Goal: Task Accomplishment & Management: Manage account settings

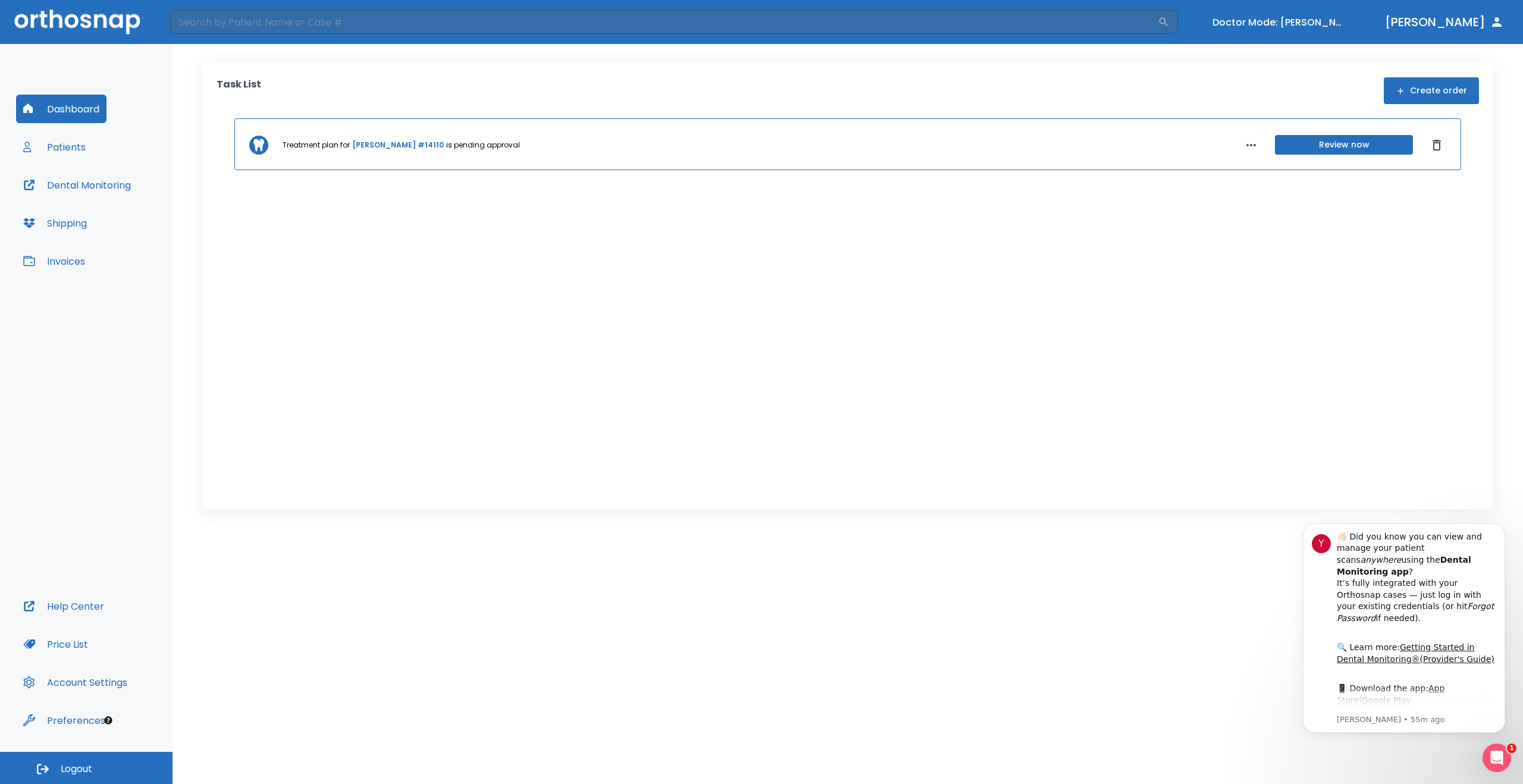
click at [1331, 138] on button "Review now" at bounding box center [1344, 144] width 138 height 20
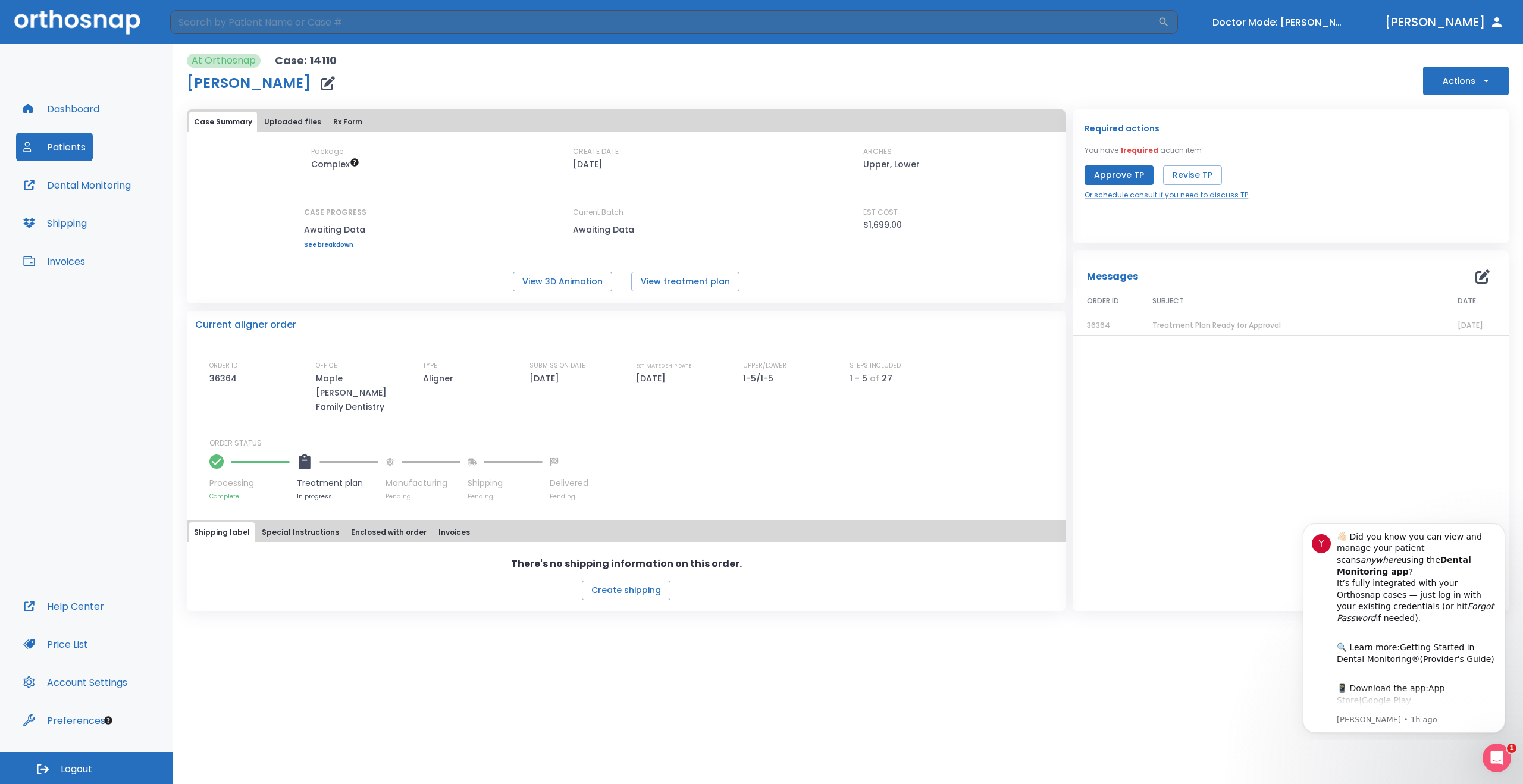
click at [1286, 21] on button "Doctor Mode: Adam Rudin" at bounding box center [1279, 22] width 143 height 20
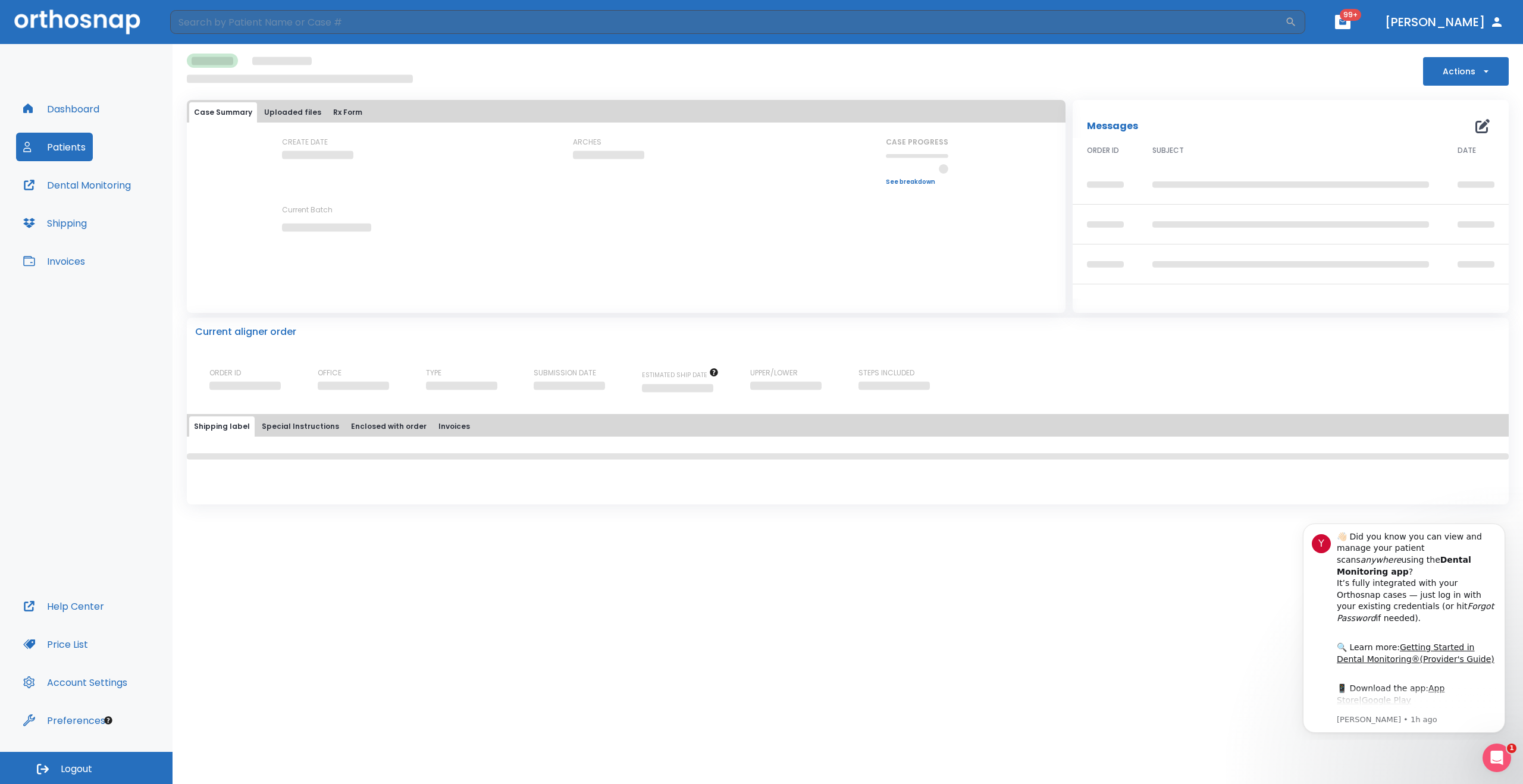
click at [1408, 23] on button "[PERSON_NAME]" at bounding box center [1444, 21] width 128 height 21
